Goal: Information Seeking & Learning: Learn about a topic

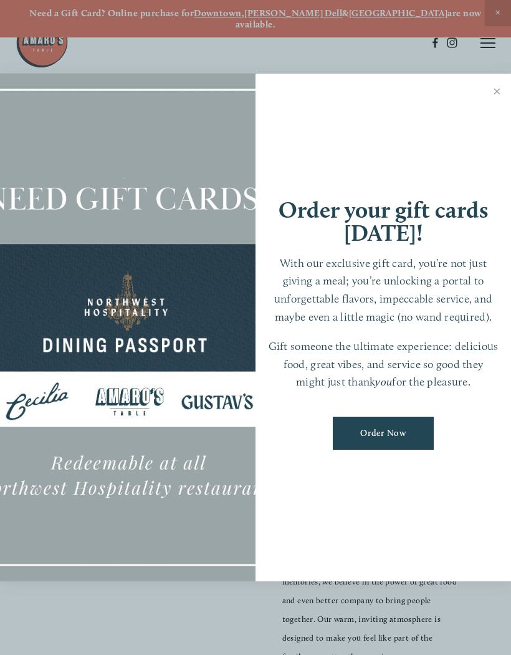
click at [500, 98] on link "Close" at bounding box center [497, 92] width 24 height 35
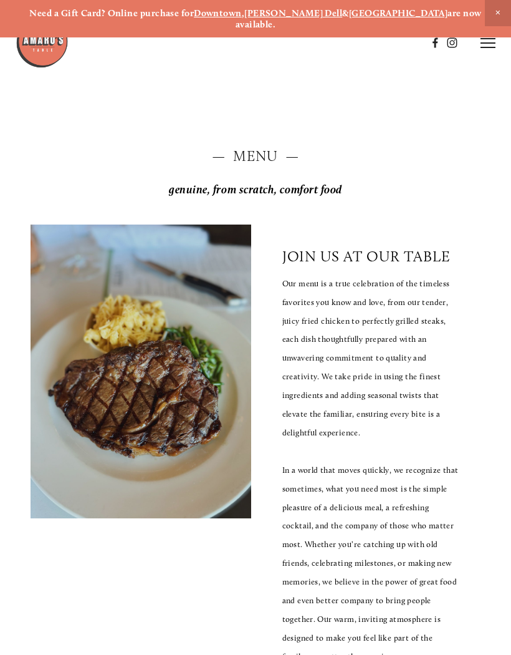
click at [487, 25] on span "Close Announcement" at bounding box center [498, 13] width 26 height 26
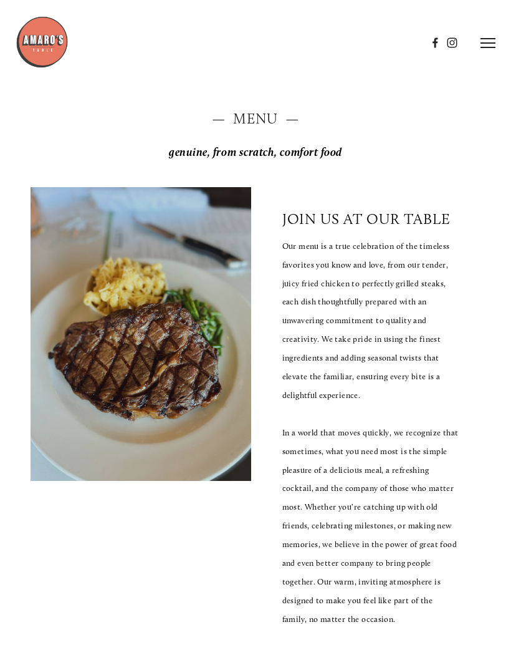
click at [488, 27] on header "Menu Order Now Visit Gallery 0" at bounding box center [256, 42] width 481 height 85
click at [487, 39] on line at bounding box center [488, 39] width 15 height 0
click at [486, 41] on icon at bounding box center [486, 42] width 11 height 11
click at [487, 39] on line at bounding box center [488, 39] width 15 height 0
click at [346, 44] on span "Visit" at bounding box center [340, 42] width 18 height 11
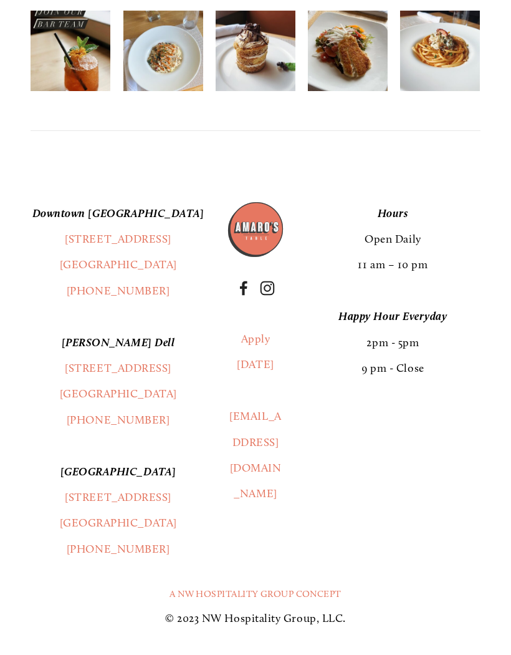
scroll to position [2387, 0]
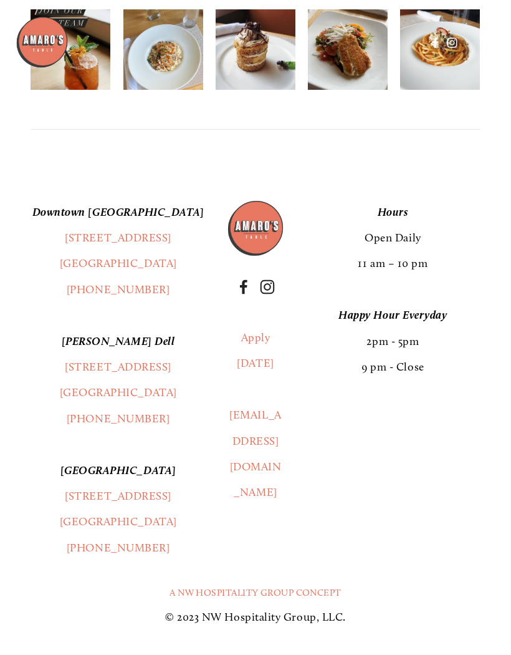
click at [94, 528] on link "[STREET_ADDRESS]" at bounding box center [118, 508] width 117 height 39
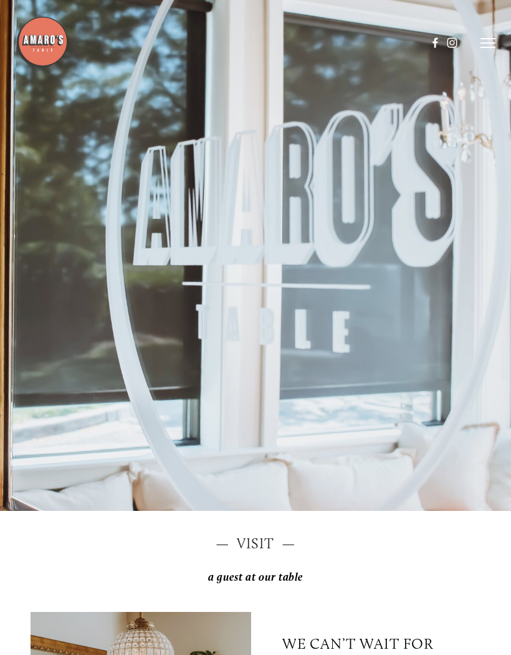
scroll to position [0, 0]
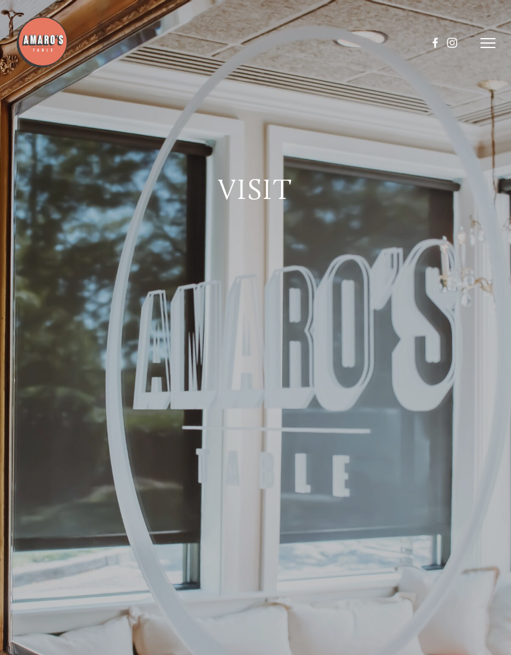
click at [492, 42] on icon at bounding box center [488, 42] width 15 height 11
click at [253, 38] on span "Menu" at bounding box center [259, 42] width 23 height 11
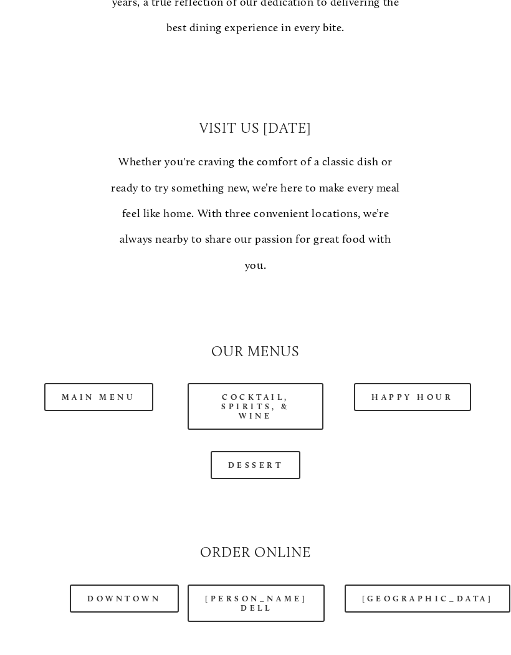
scroll to position [833, 0]
click at [413, 387] on link "Happy Hour" at bounding box center [412, 396] width 117 height 28
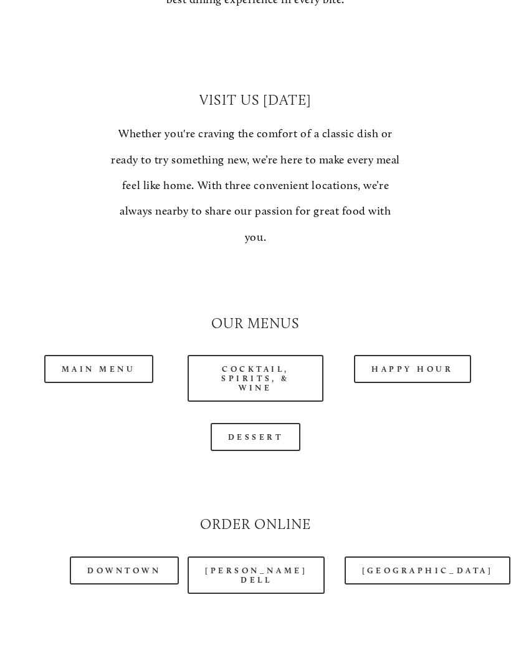
click at [90, 361] on link "Main Menu" at bounding box center [98, 369] width 109 height 28
click at [404, 355] on link "Happy Hour" at bounding box center [412, 369] width 117 height 28
click at [107, 355] on link "Main Menu" at bounding box center [98, 369] width 109 height 28
